Goal: Check status: Check status

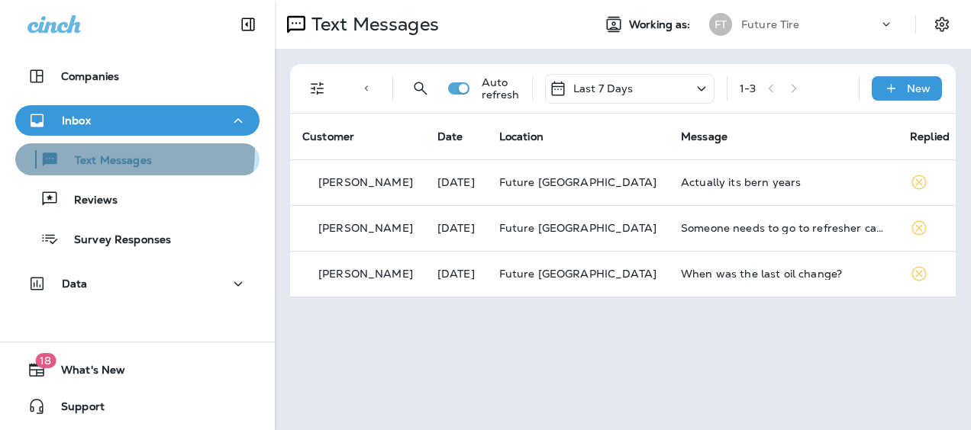
click at [120, 151] on div "Text Messages" at bounding box center [86, 159] width 131 height 23
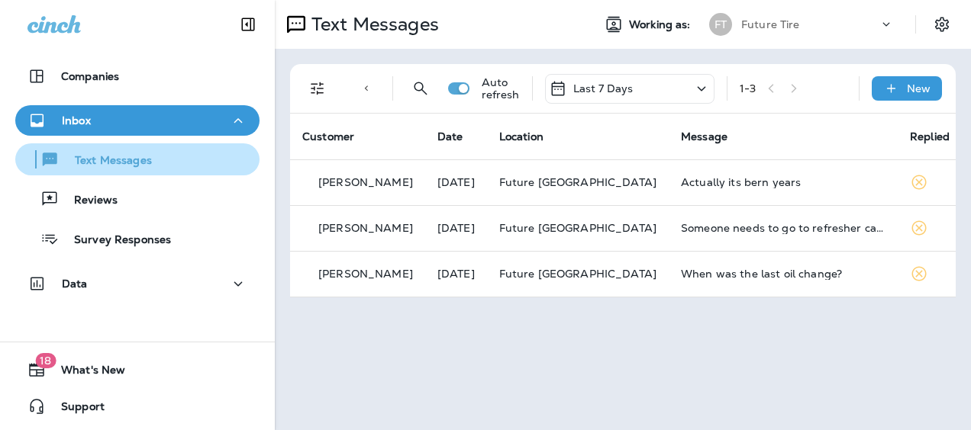
click at [126, 160] on p "Text Messages" at bounding box center [106, 161] width 92 height 15
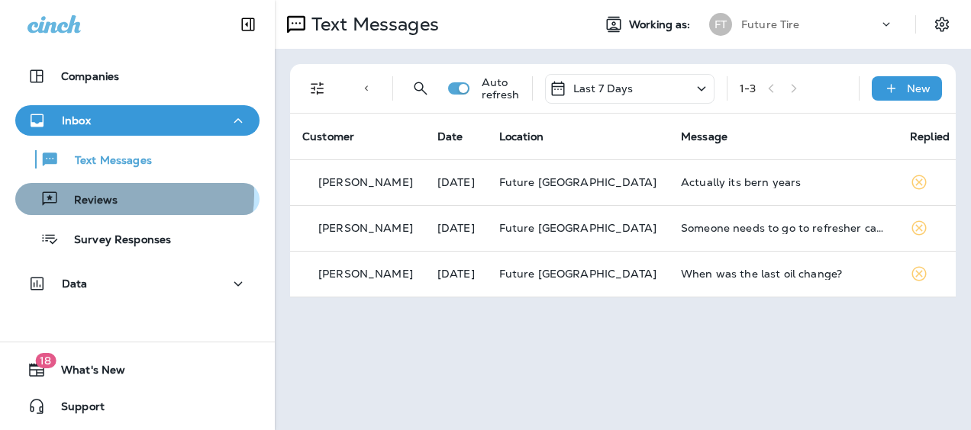
click at [122, 195] on div "Reviews" at bounding box center [137, 199] width 232 height 23
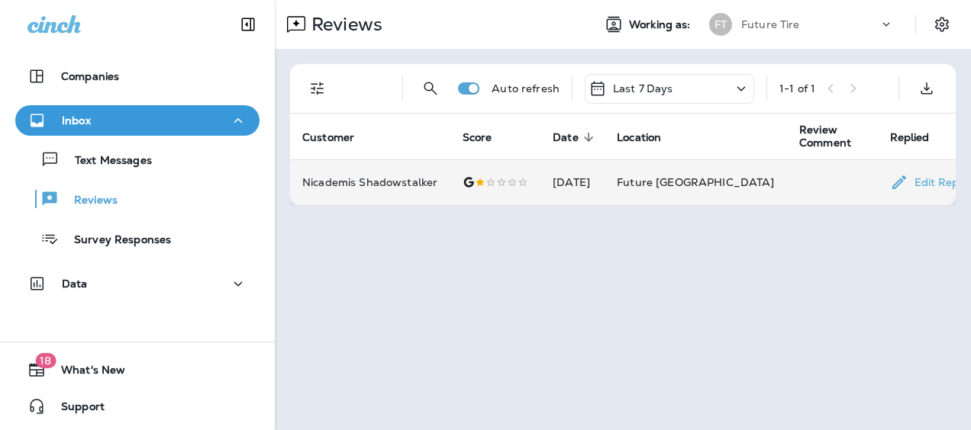
click at [605, 177] on td "[DATE]" at bounding box center [572, 183] width 64 height 46
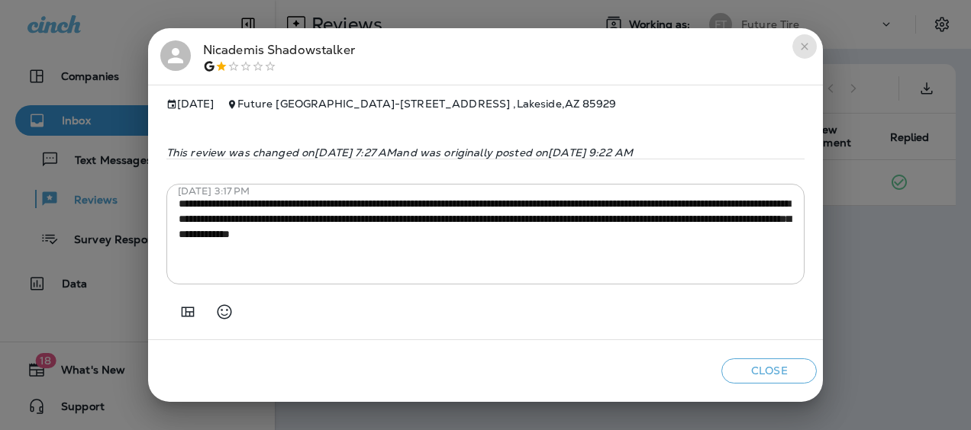
click at [811, 40] on icon "close" at bounding box center [804, 46] width 12 height 12
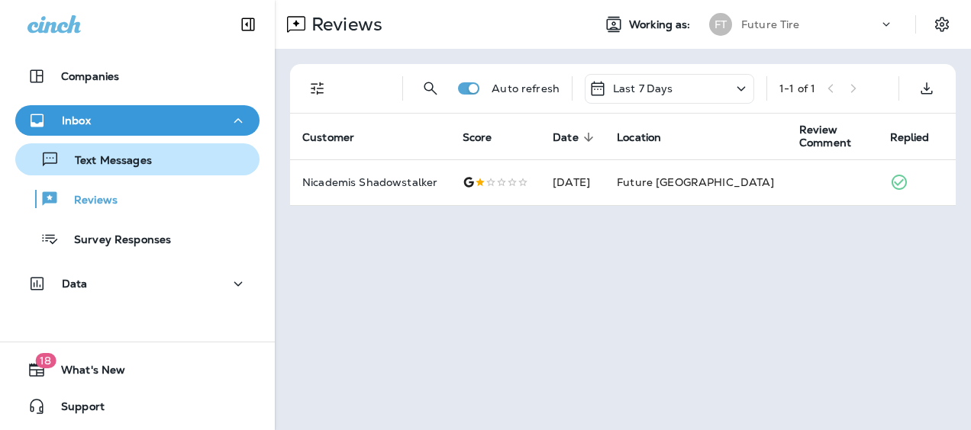
click at [124, 164] on p "Text Messages" at bounding box center [106, 161] width 92 height 15
